Goal: Transaction & Acquisition: Download file/media

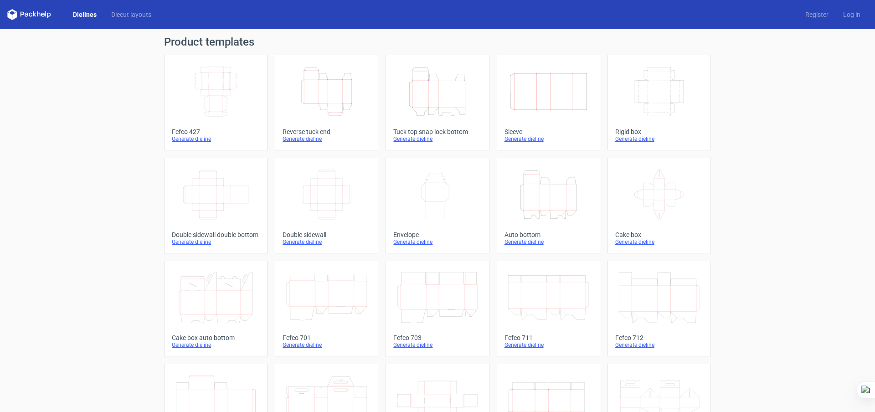
scroll to position [15, 0]
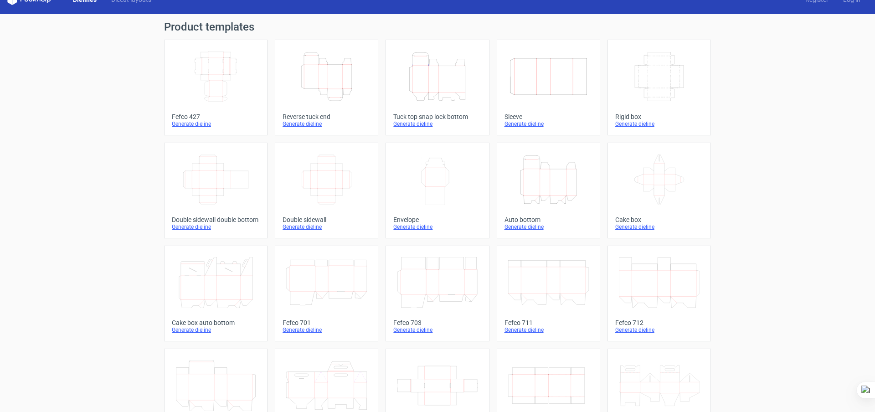
click at [318, 190] on icon "Width Depth Height" at bounding box center [326, 179] width 81 height 51
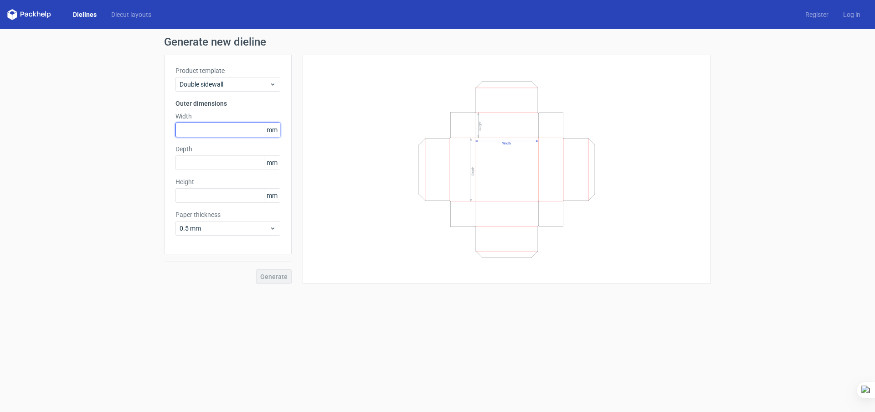
click at [215, 125] on input "text" at bounding box center [227, 130] width 105 height 15
type input "100"
type input "30"
type input "50"
click at [264, 273] on span "Generate" at bounding box center [273, 276] width 27 height 6
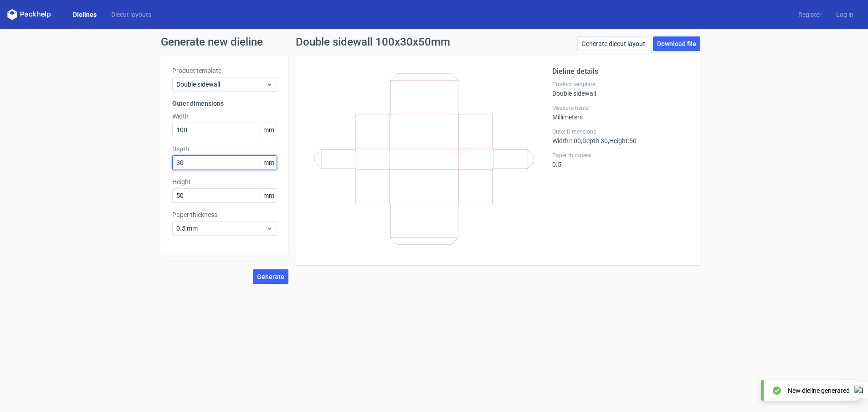
drag, startPoint x: 196, startPoint y: 161, endPoint x: 155, endPoint y: 169, distance: 41.7
click at [157, 170] on div "Generate new dieline Product template Double sidewall Outer dimensions Width 10…" at bounding box center [434, 160] width 868 height 262
type input "50"
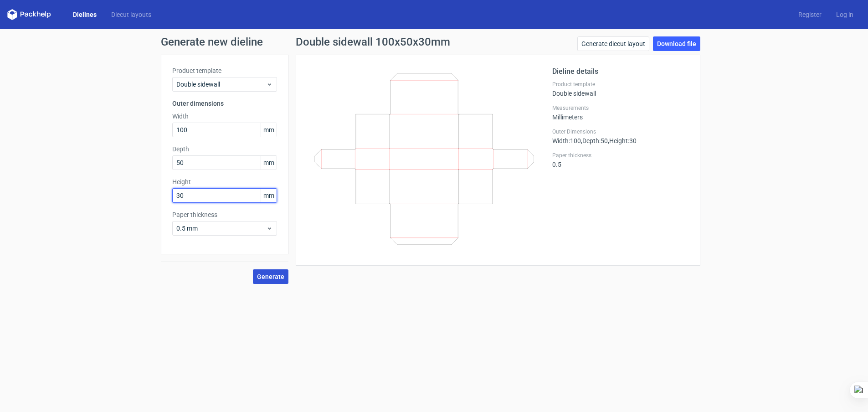
type input "30"
click at [276, 280] on span "Generate" at bounding box center [270, 276] width 27 height 6
click at [672, 40] on link "Download file" at bounding box center [676, 43] width 47 height 15
drag, startPoint x: 190, startPoint y: 125, endPoint x: 161, endPoint y: 134, distance: 29.6
click at [161, 134] on div "Product template Double sidewall Outer dimensions Width 100 mm Depth 50 mm Heig…" at bounding box center [225, 155] width 128 height 200
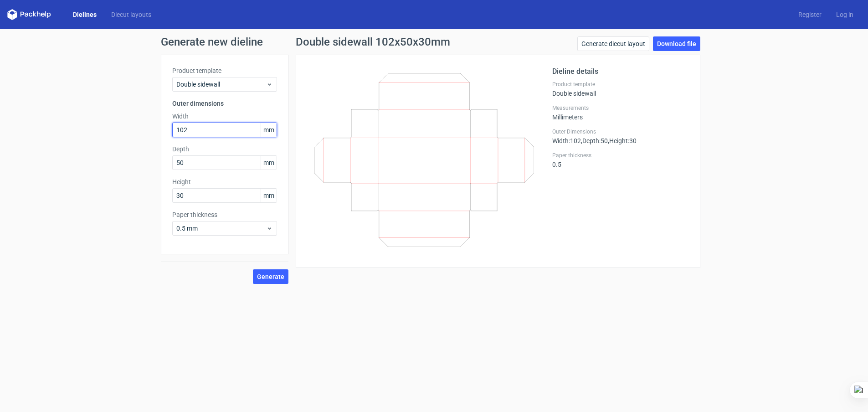
type input "102"
type input "52"
click at [270, 278] on span "Generate" at bounding box center [270, 276] width 27 height 6
click at [680, 42] on link "Download file" at bounding box center [676, 43] width 47 height 15
